Goal: Transaction & Acquisition: Purchase product/service

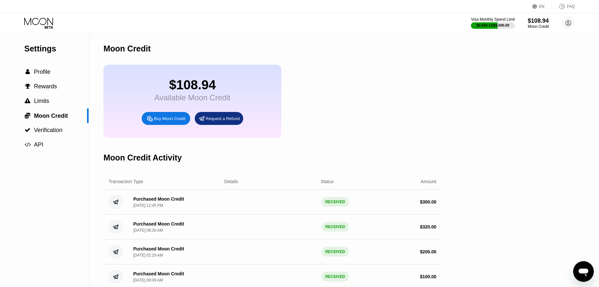
scroll to position [0, 0]
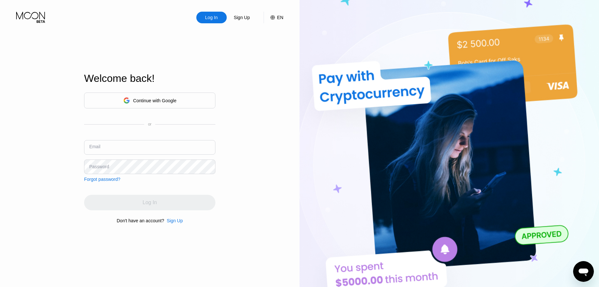
click at [129, 144] on input "text" at bounding box center [149, 147] width 131 height 15
click at [136, 145] on input "text" at bounding box center [149, 147] width 131 height 15
drag, startPoint x: 126, startPoint y: 150, endPoint x: 132, endPoint y: 149, distance: 6.5
click at [125, 150] on input "text" at bounding box center [149, 147] width 131 height 15
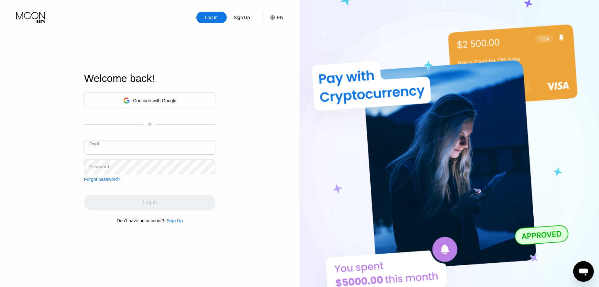
paste input "[EMAIL_ADDRESS][DOMAIN_NAME]"
type input "[EMAIL_ADDRESS][DOMAIN_NAME]"
click at [52, 148] on div "Log In Sign Up EN Language Select an item Save Welcome back! Continue with Goog…" at bounding box center [150, 158] width 300 height 316
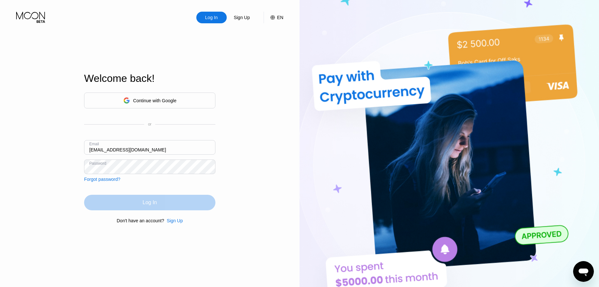
click at [127, 200] on div "Log In" at bounding box center [149, 203] width 131 height 16
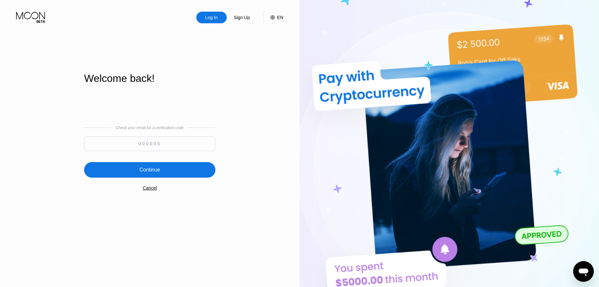
click at [142, 144] on input at bounding box center [149, 144] width 131 height 15
paste input "891336"
type input "891336"
click at [166, 170] on div "Continue" at bounding box center [149, 170] width 131 height 16
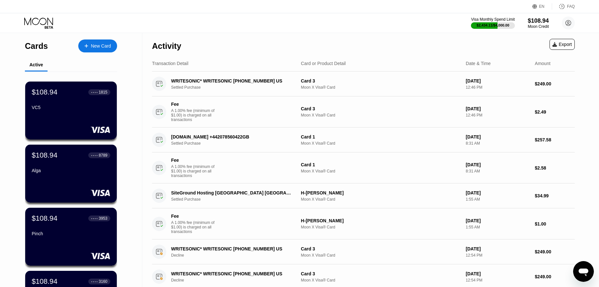
click at [273, 42] on div "Activity Export" at bounding box center [363, 44] width 423 height 23
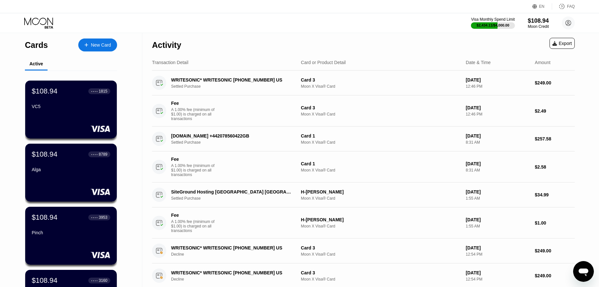
click at [535, 27] on div "Moon Credit" at bounding box center [538, 26] width 21 height 5
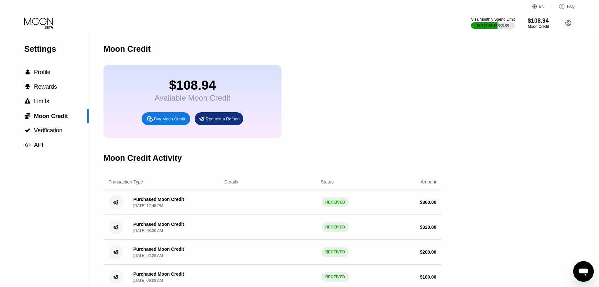
click at [165, 122] on div "Buy Moon Credit" at bounding box center [169, 118] width 31 height 5
type input "0"
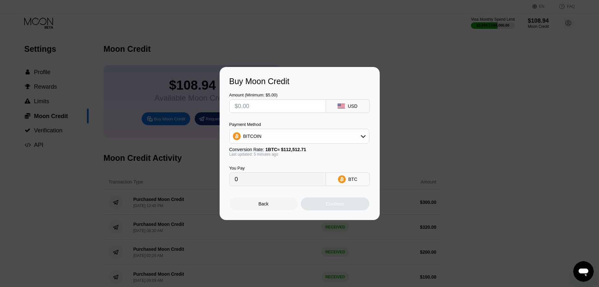
click at [255, 106] on input "text" at bounding box center [278, 106] width 86 height 13
click at [253, 105] on input "text" at bounding box center [278, 106] width 86 height 13
type input "$100"
type input "0.00088904"
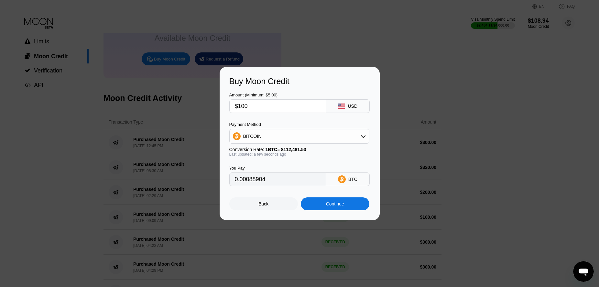
click at [331, 204] on div "Continue" at bounding box center [335, 203] width 18 height 5
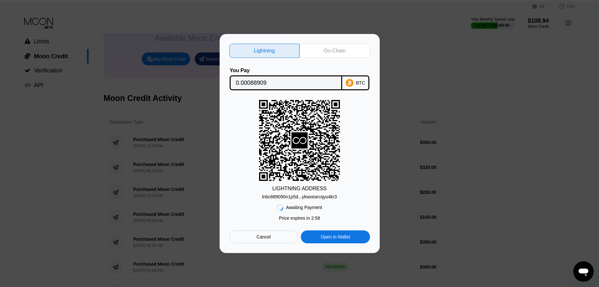
click at [253, 84] on input "0.00088909" at bounding box center [286, 82] width 100 height 13
click at [253, 85] on input "0.00088909" at bounding box center [286, 82] width 100 height 13
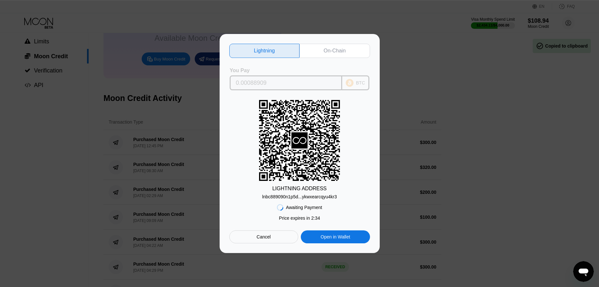
click at [250, 86] on input "0.00088909" at bounding box center [286, 82] width 100 height 13
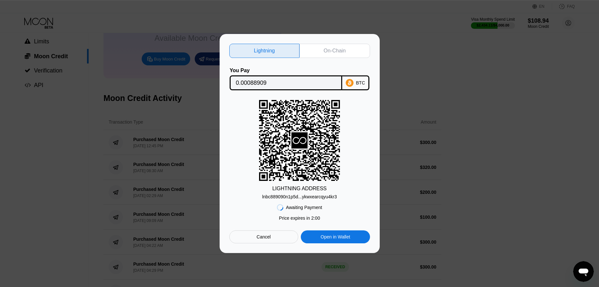
click at [307, 198] on div "lnbc889090n1p5d...ykwxearcqyu4kr3" at bounding box center [299, 196] width 75 height 5
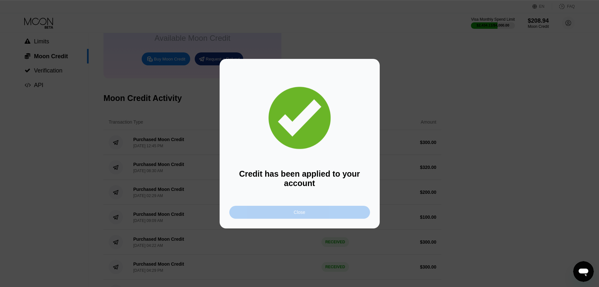
click at [284, 215] on div "Close" at bounding box center [299, 212] width 141 height 13
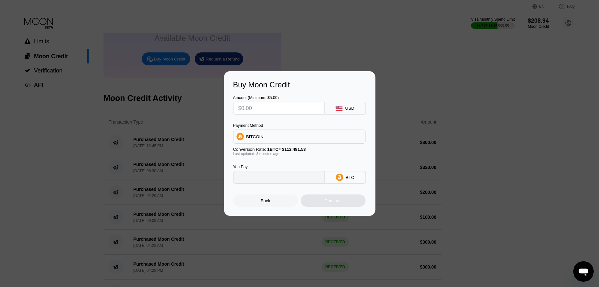
type input "0"
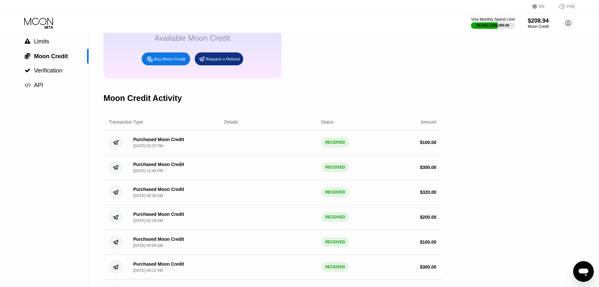
scroll to position [0, 0]
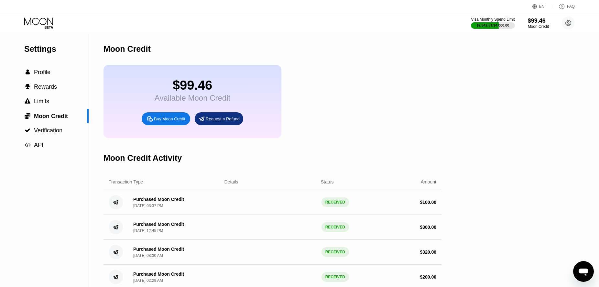
click at [39, 24] on icon at bounding box center [39, 22] width 30 height 11
